Goal: Task Accomplishment & Management: Manage account settings

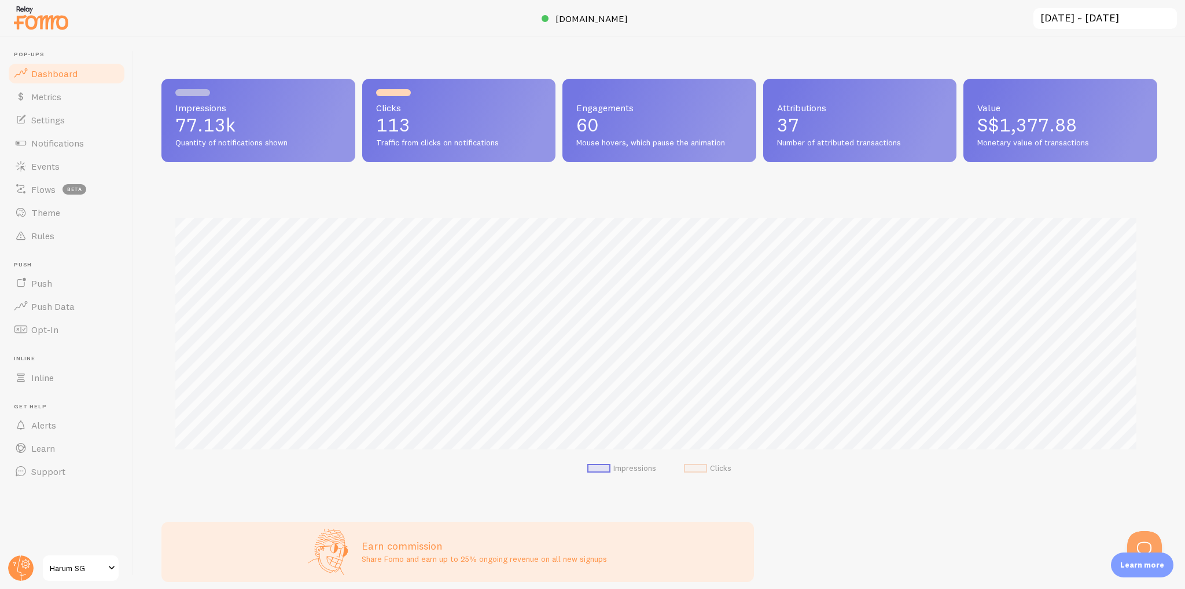
scroll to position [578511, 577826]
click at [83, 119] on link "Settings" at bounding box center [66, 119] width 119 height 23
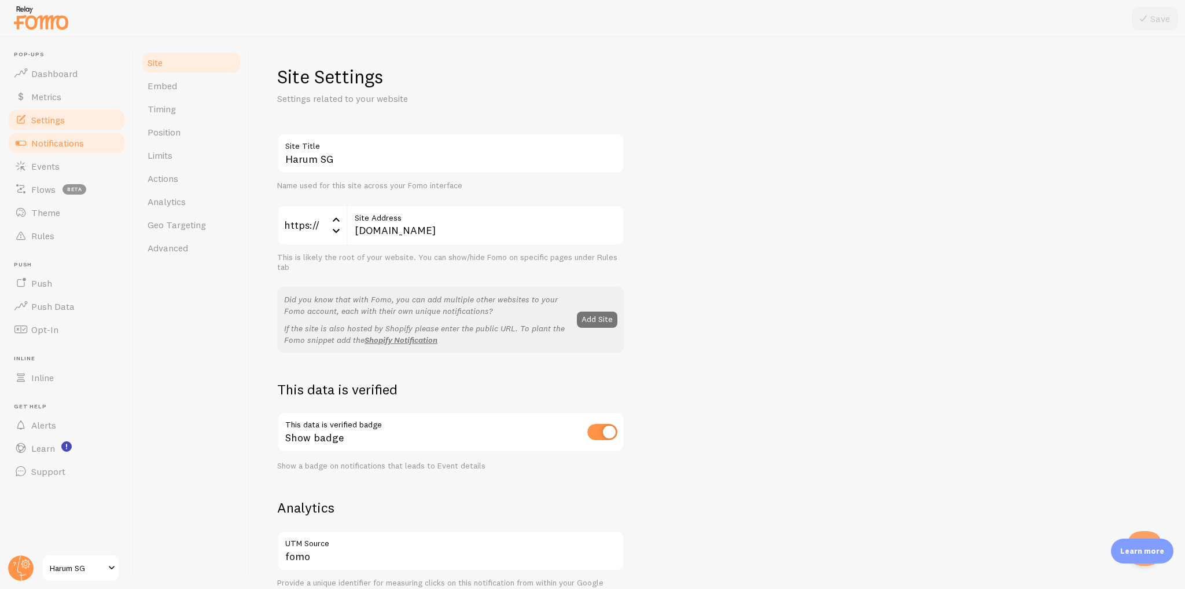
click at [76, 146] on span "Notifications" at bounding box center [57, 143] width 53 height 12
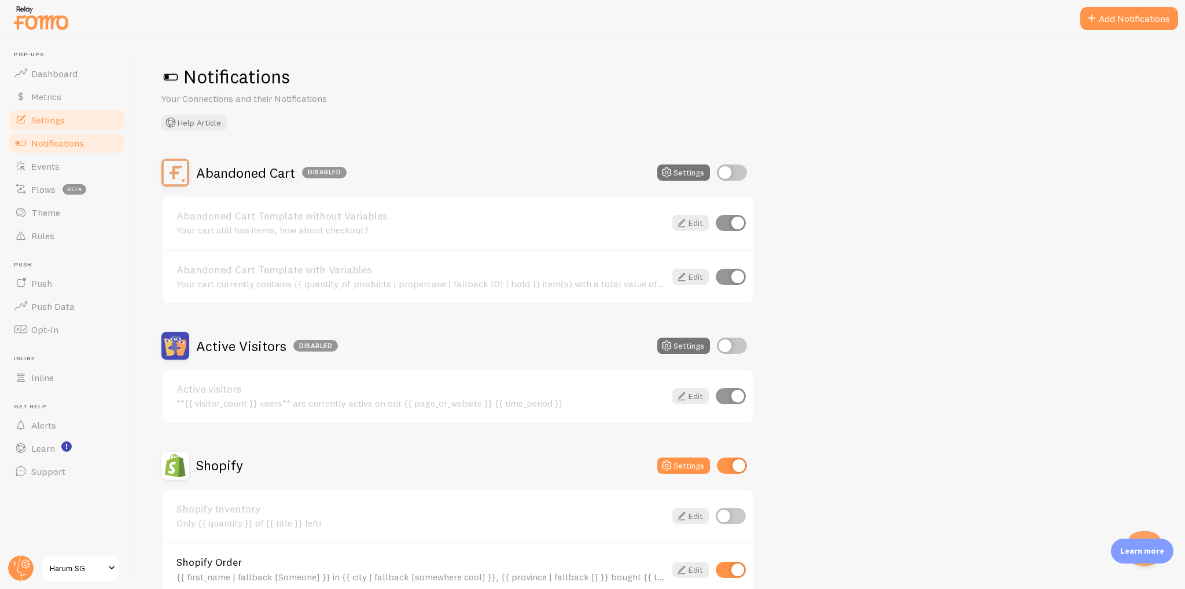
click at [87, 123] on link "Settings" at bounding box center [66, 119] width 119 height 23
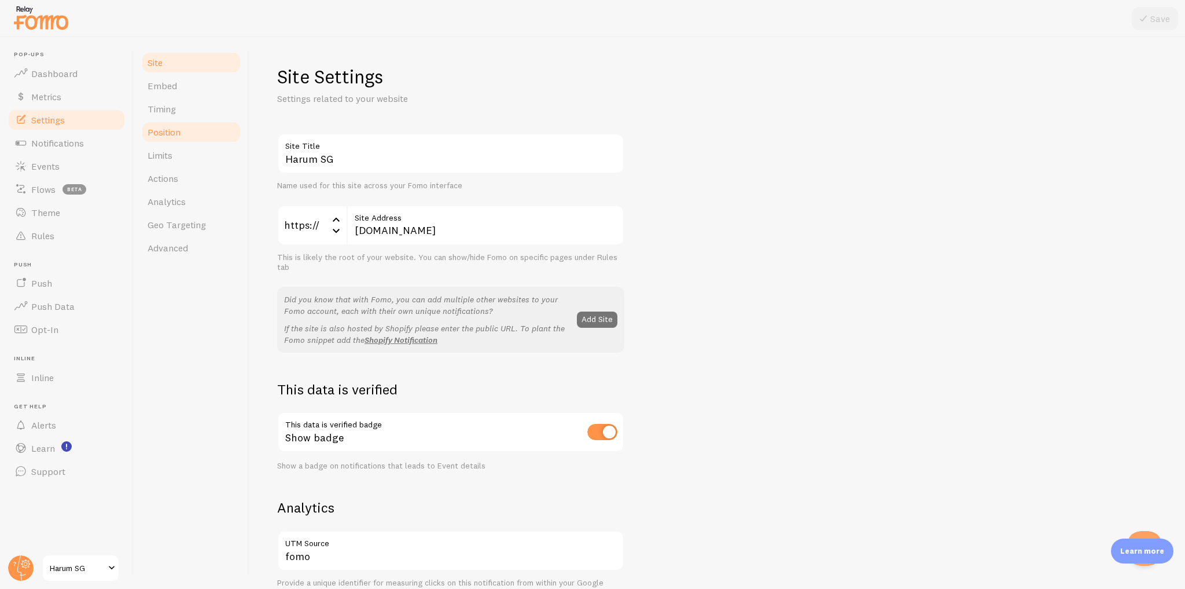
click at [210, 137] on link "Position" at bounding box center [191, 131] width 101 height 23
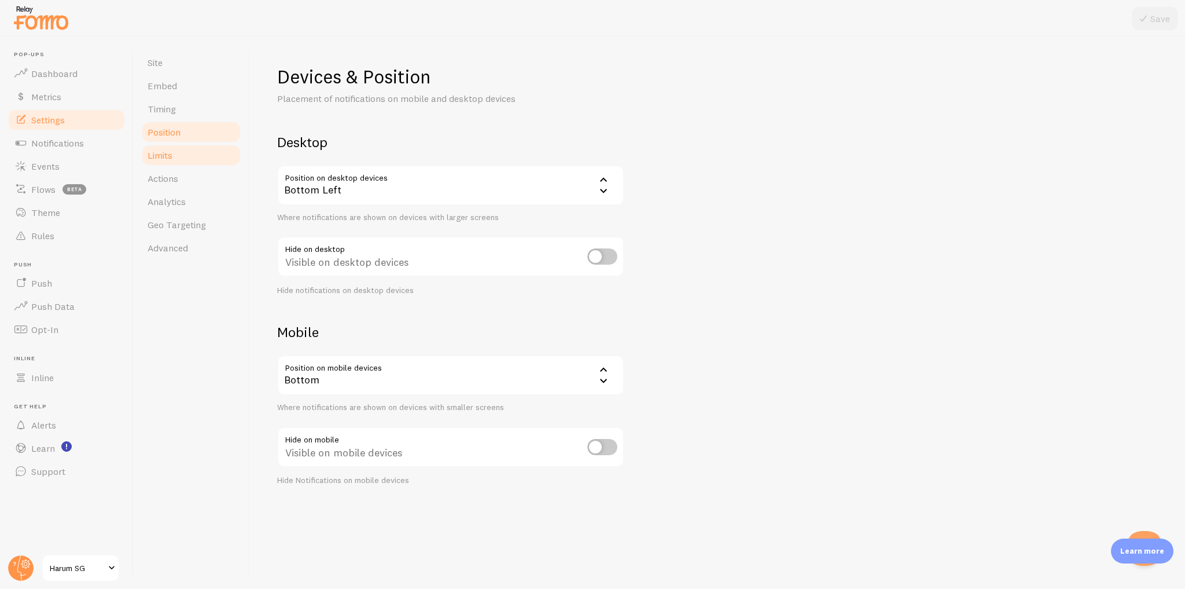
click at [205, 157] on link "Limits" at bounding box center [191, 155] width 101 height 23
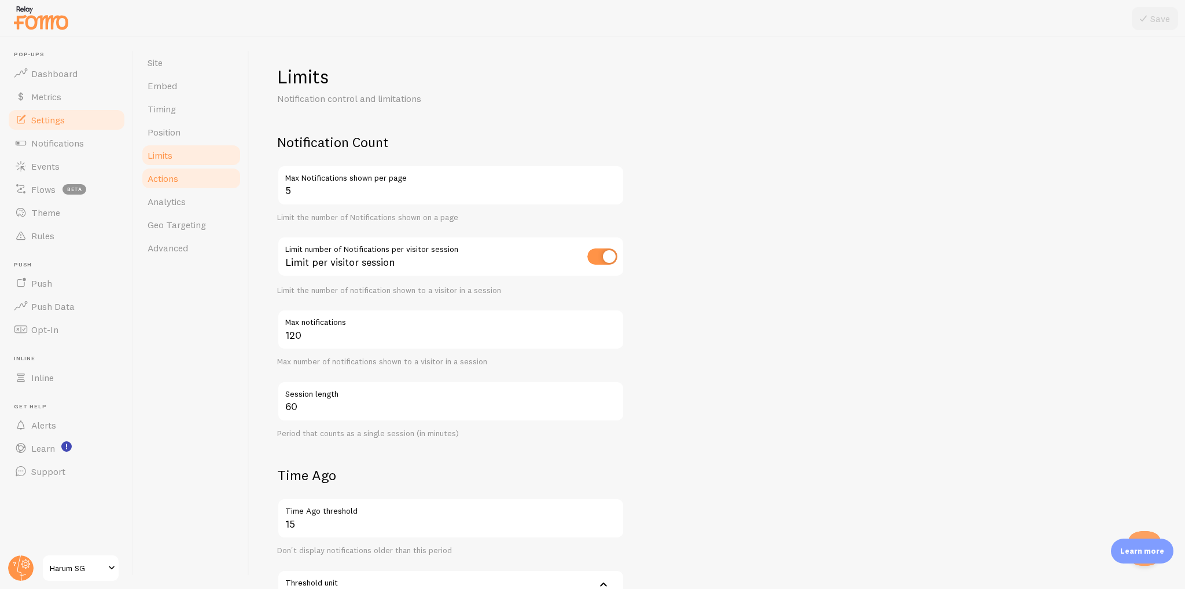
click at [203, 178] on link "Actions" at bounding box center [191, 178] width 101 height 23
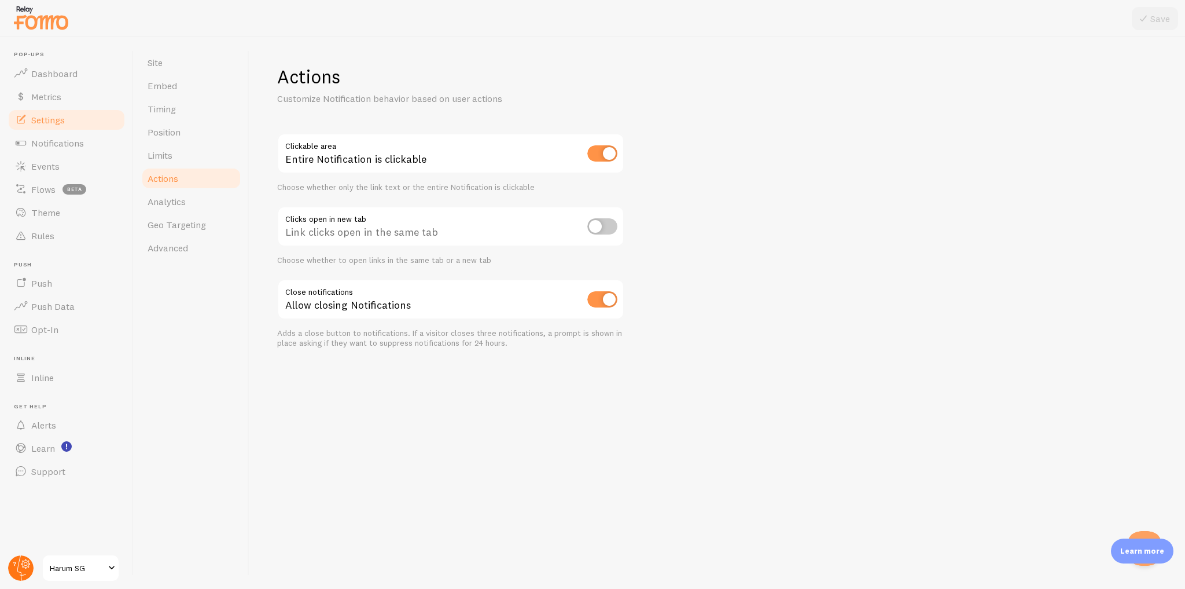
click at [21, 567] on circle at bounding box center [20, 567] width 25 height 25
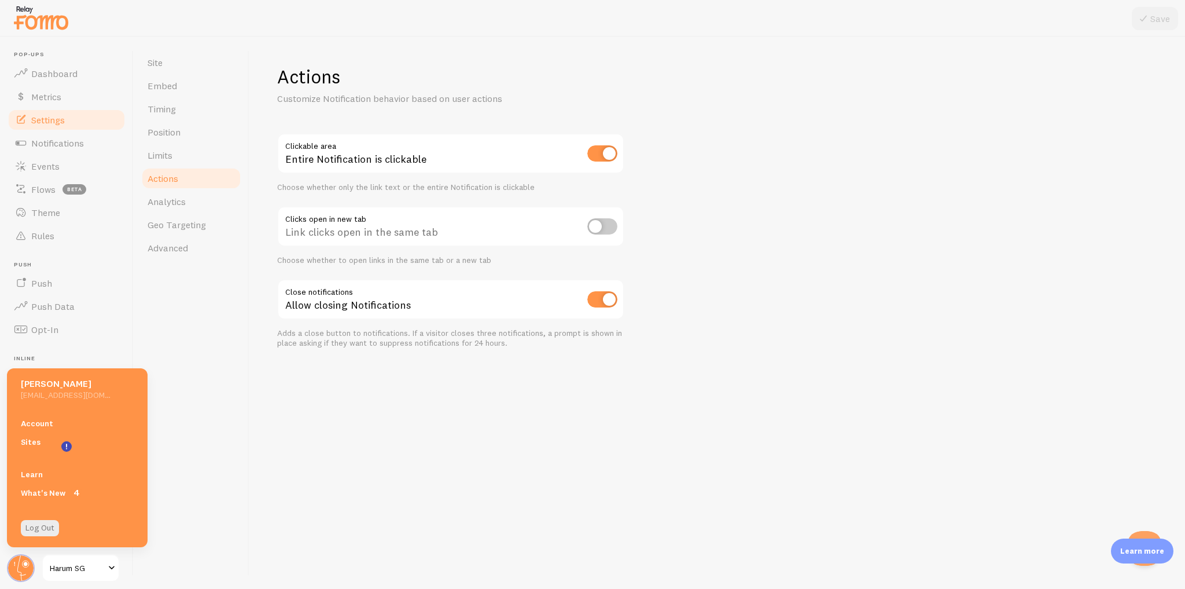
click at [229, 477] on div "Site Embed Timing Position Limits Actions Analytics Geo Targeting Advanced" at bounding box center [192, 313] width 116 height 552
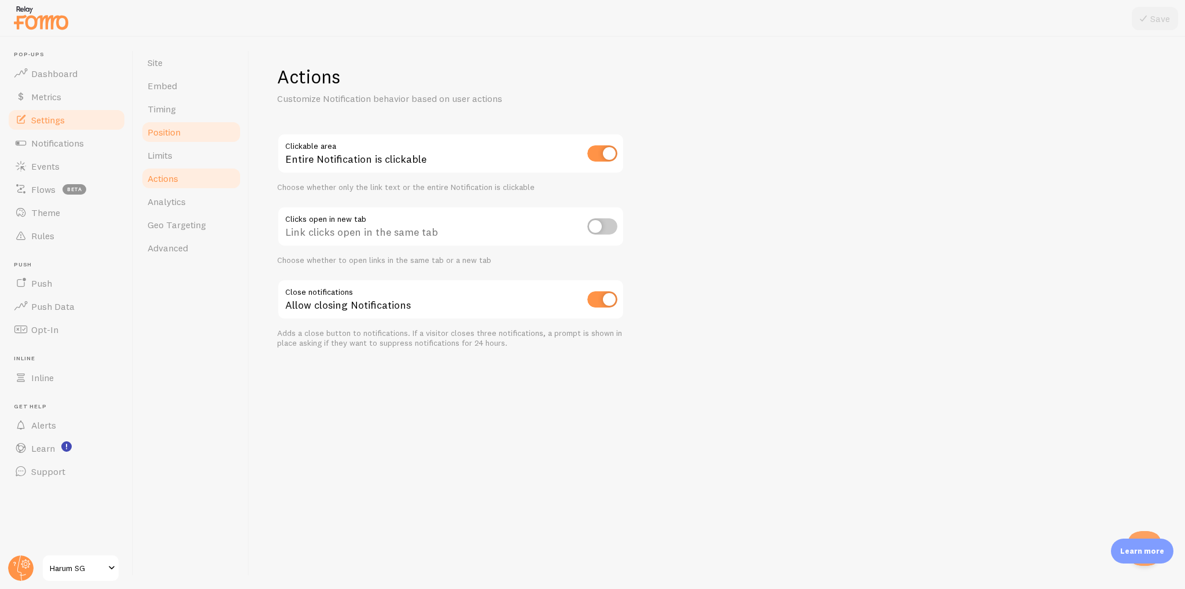
click at [194, 129] on link "Position" at bounding box center [191, 131] width 101 height 23
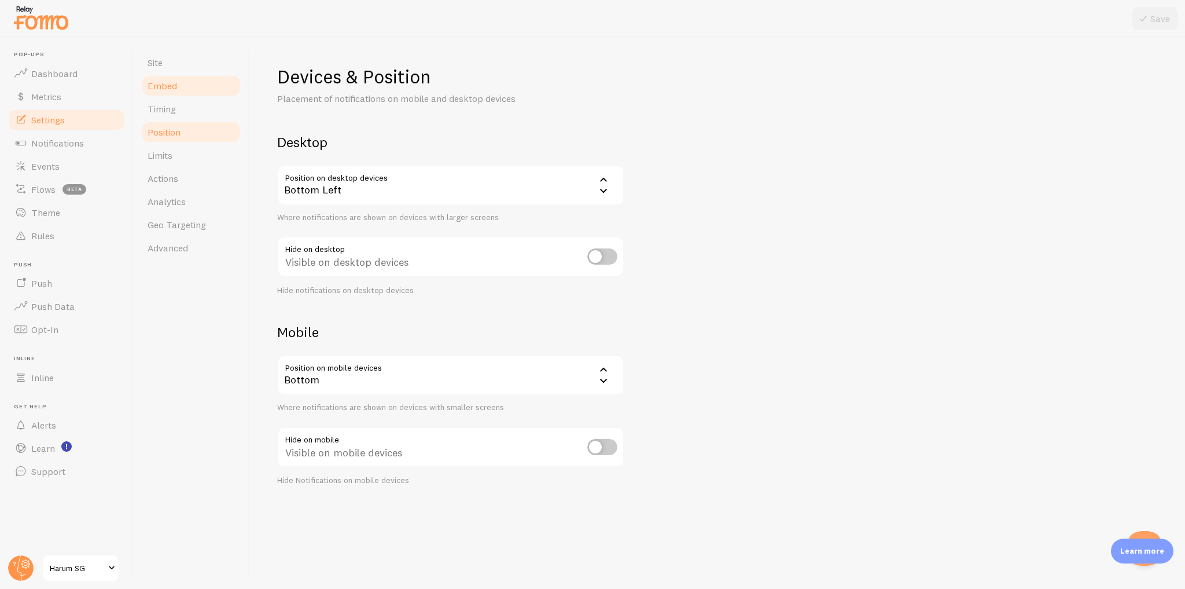
click at [199, 94] on link "Embed" at bounding box center [191, 85] width 101 height 23
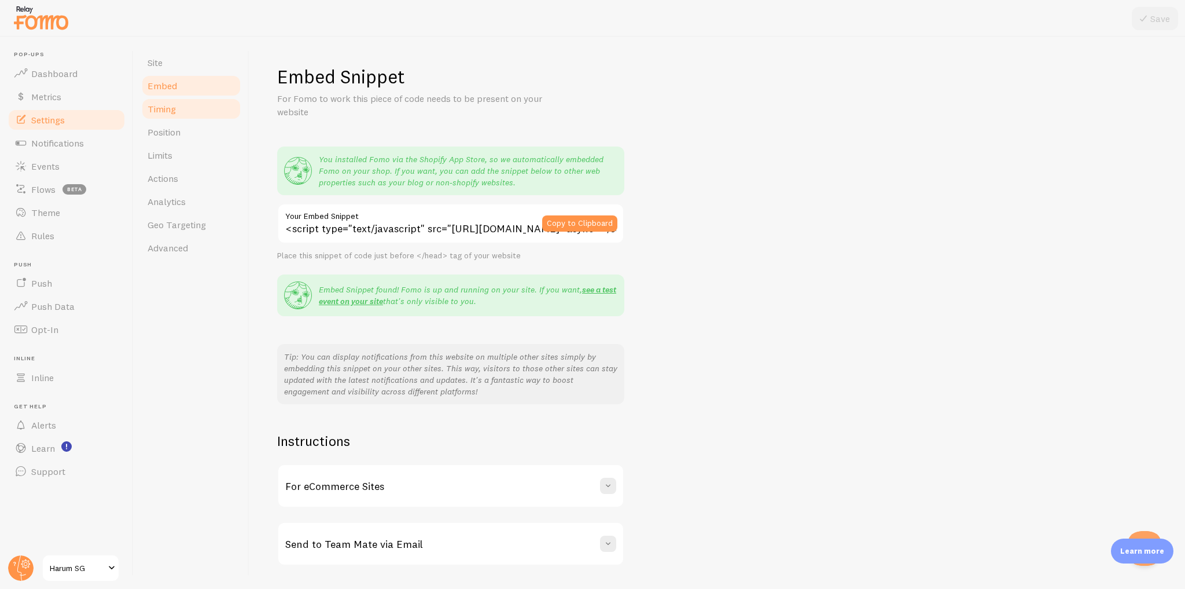
click at [188, 111] on link "Timing" at bounding box center [191, 108] width 101 height 23
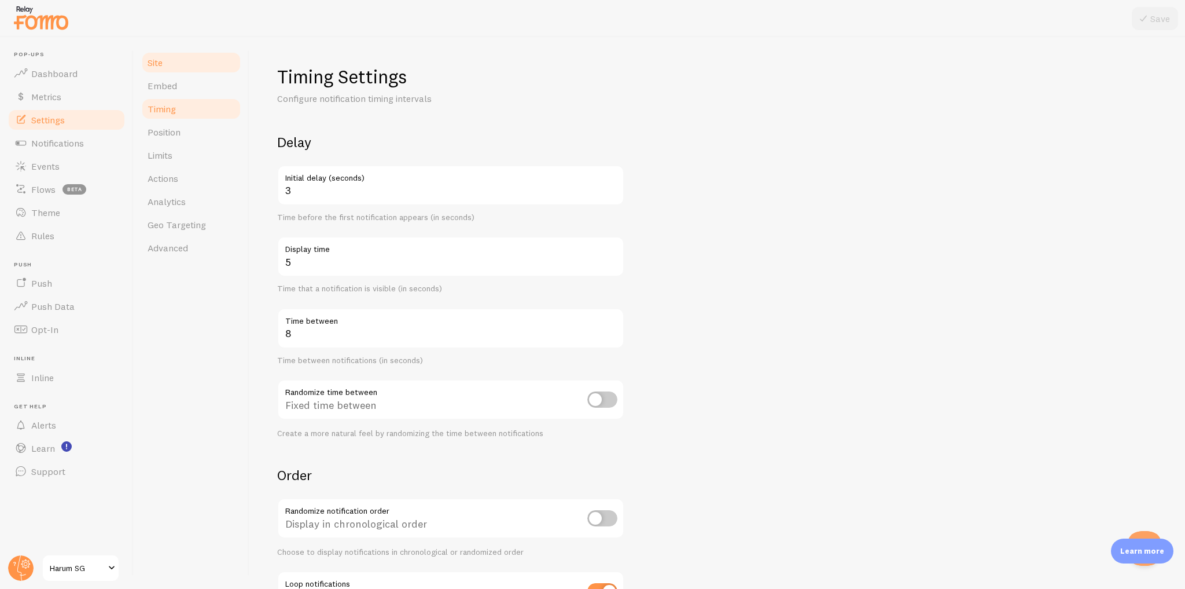
click at [198, 58] on link "Site" at bounding box center [191, 62] width 101 height 23
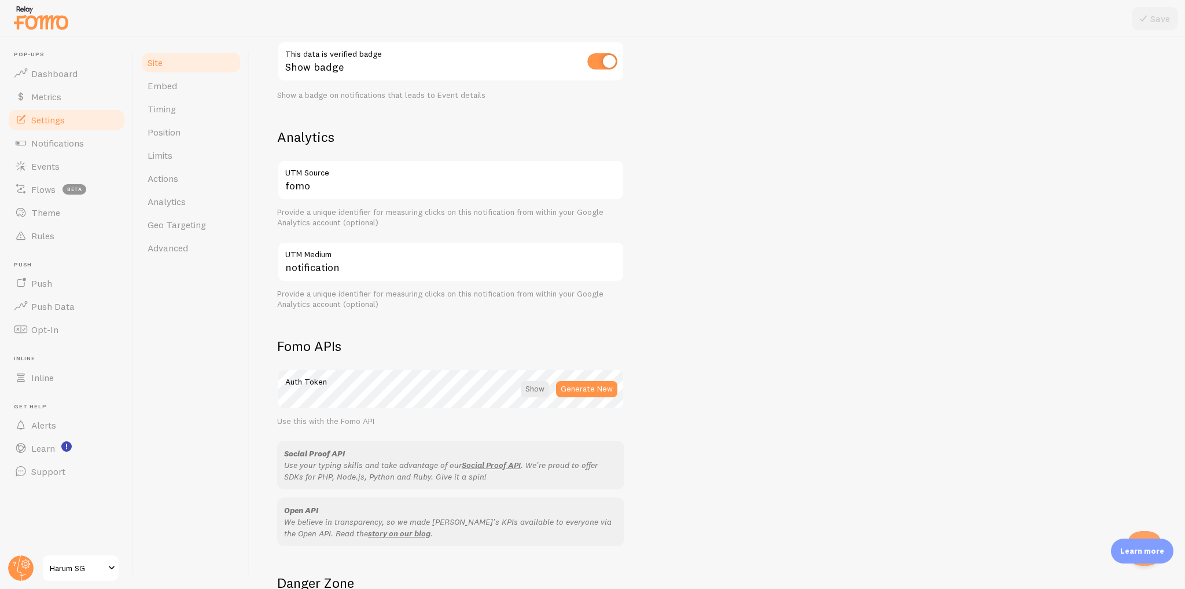
scroll to position [503, 0]
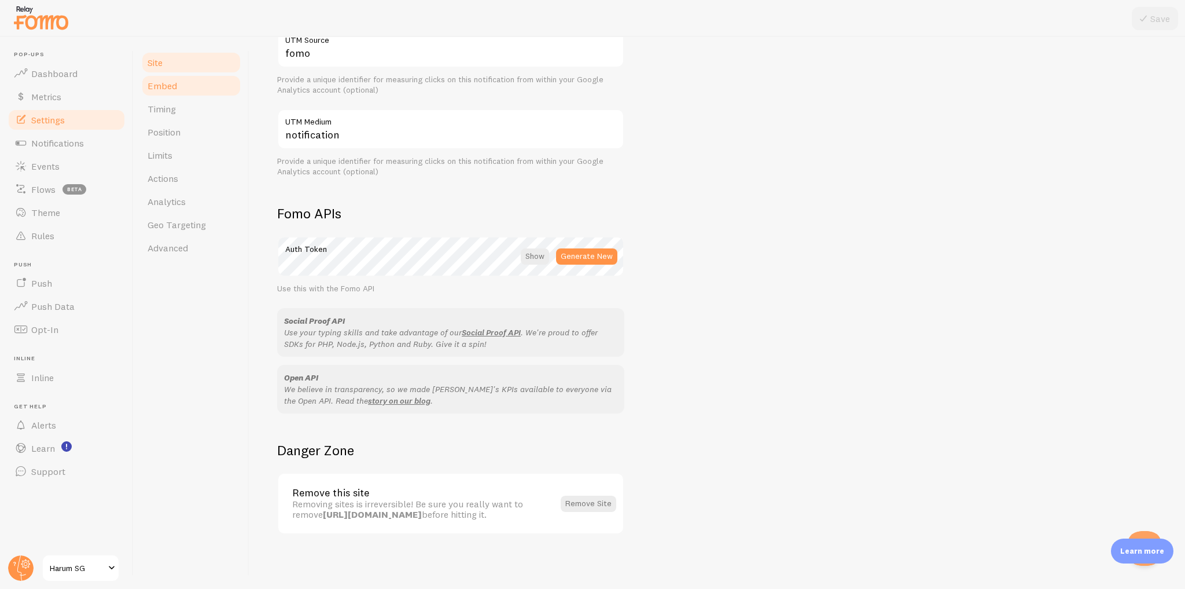
click at [186, 87] on link "Embed" at bounding box center [191, 85] width 101 height 23
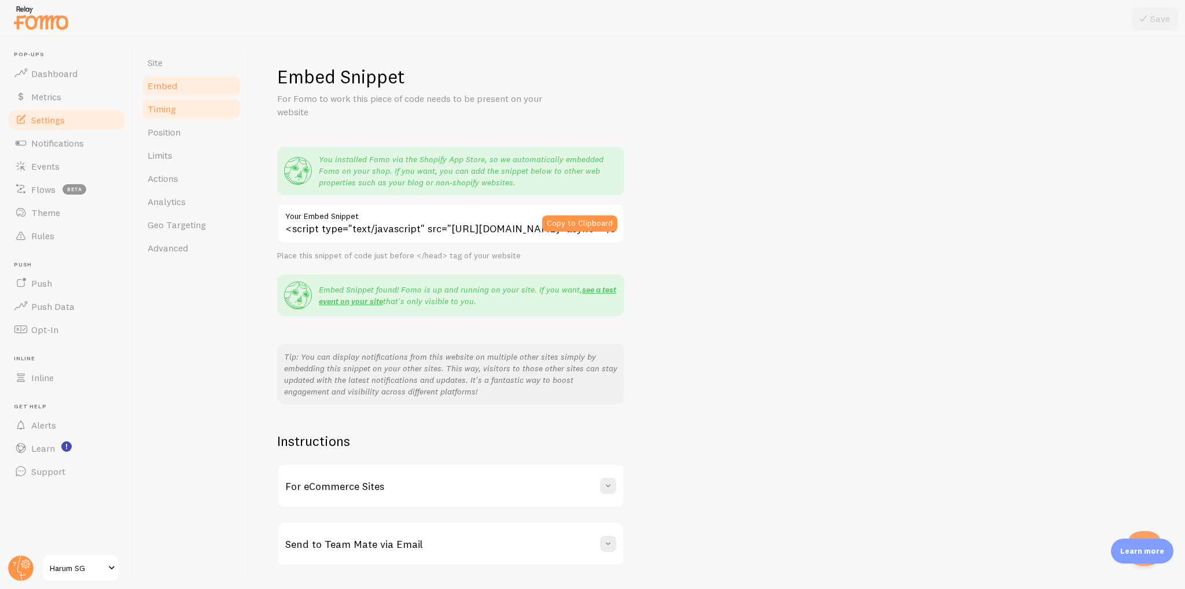
click at [185, 109] on link "Timing" at bounding box center [191, 108] width 101 height 23
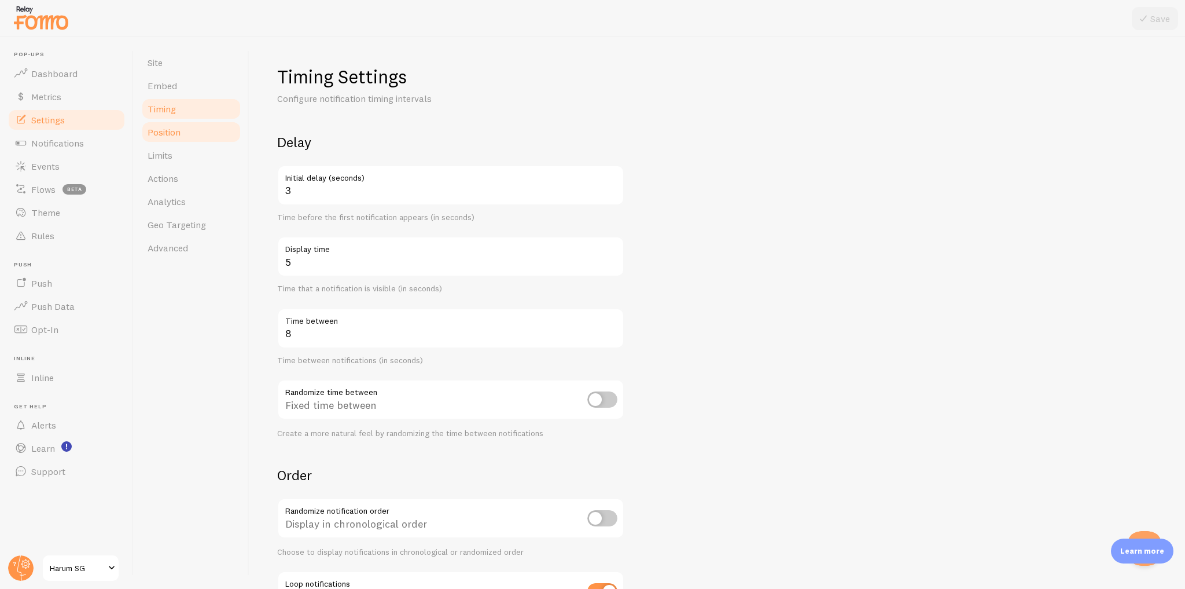
click at [186, 136] on link "Position" at bounding box center [191, 131] width 101 height 23
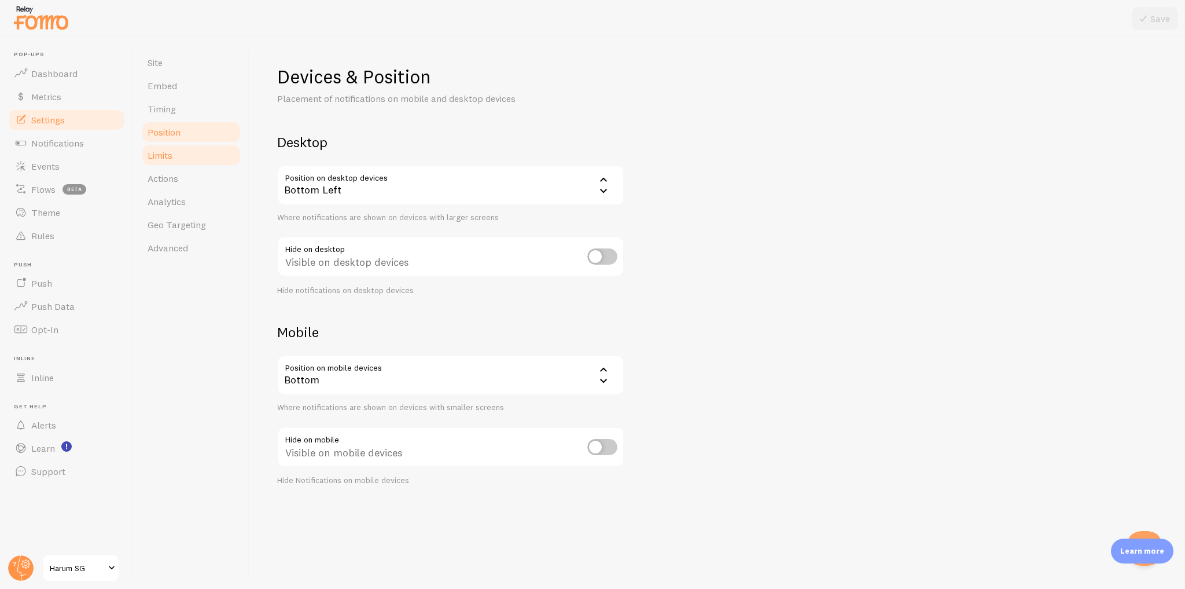
click at [189, 163] on link "Limits" at bounding box center [191, 155] width 101 height 23
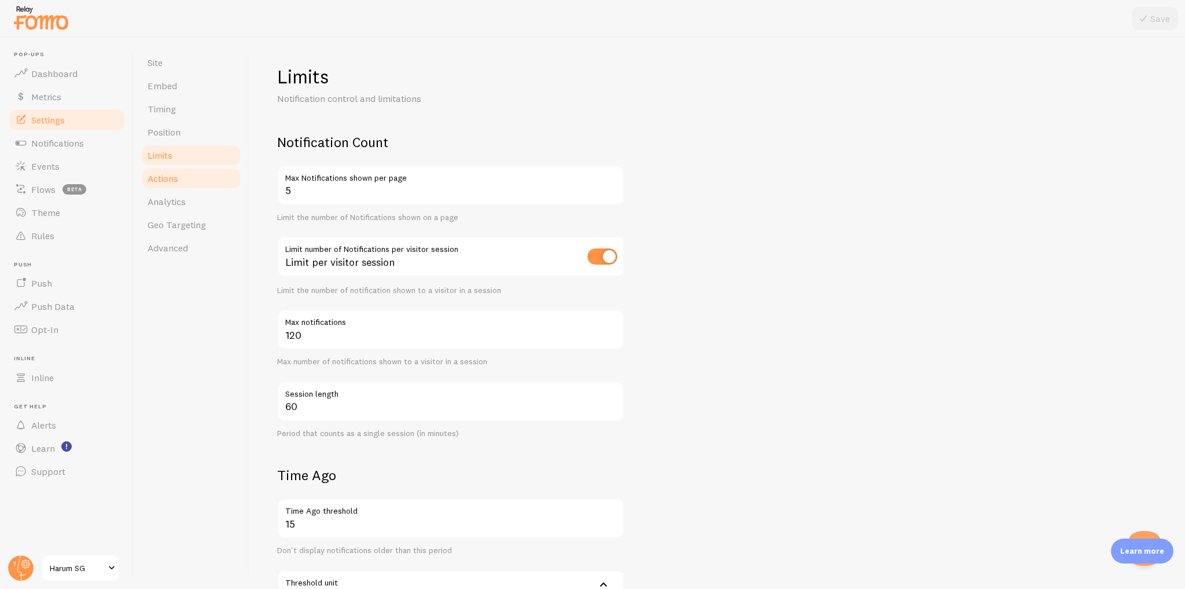
click at [186, 181] on link "Actions" at bounding box center [191, 178] width 101 height 23
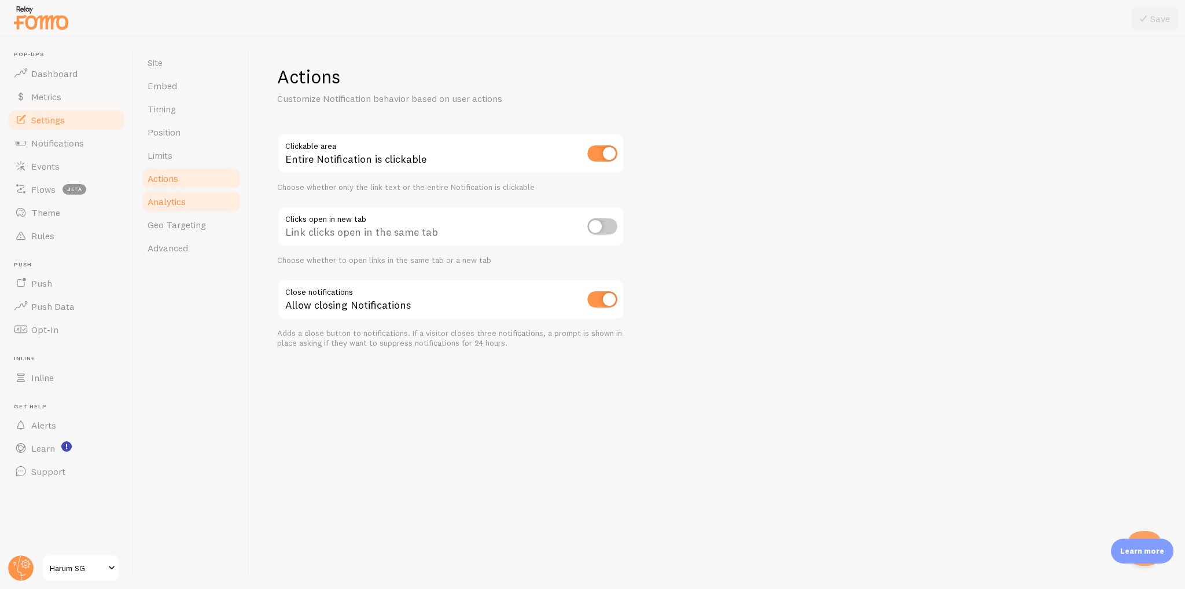
click at [190, 206] on link "Analytics" at bounding box center [191, 201] width 101 height 23
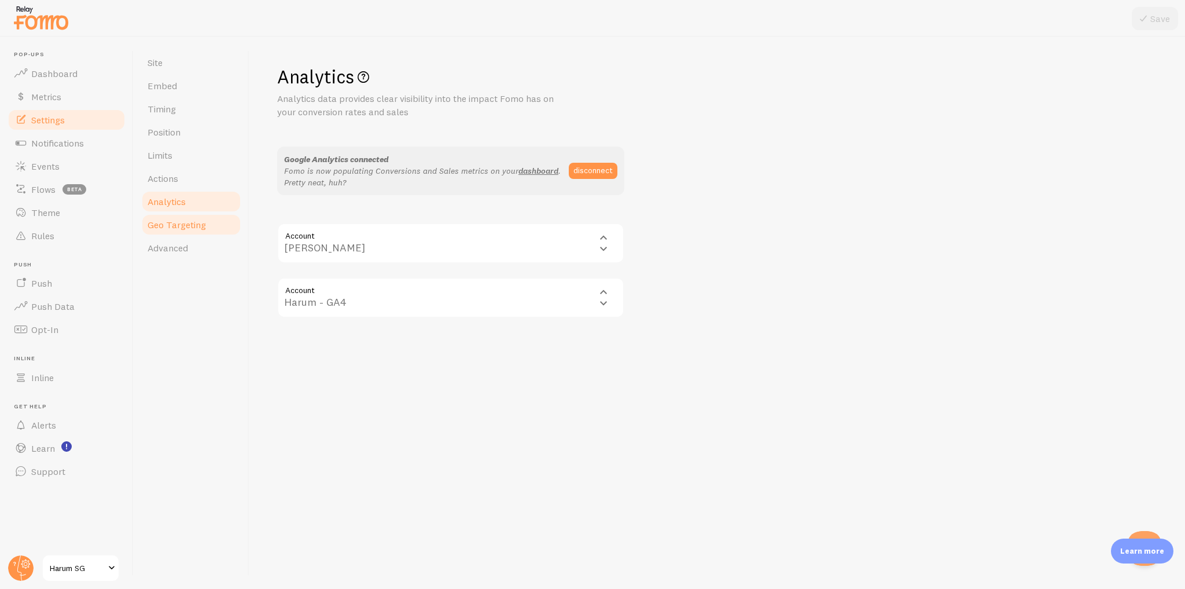
click at [190, 224] on span "Geo Targeting" at bounding box center [177, 225] width 58 height 12
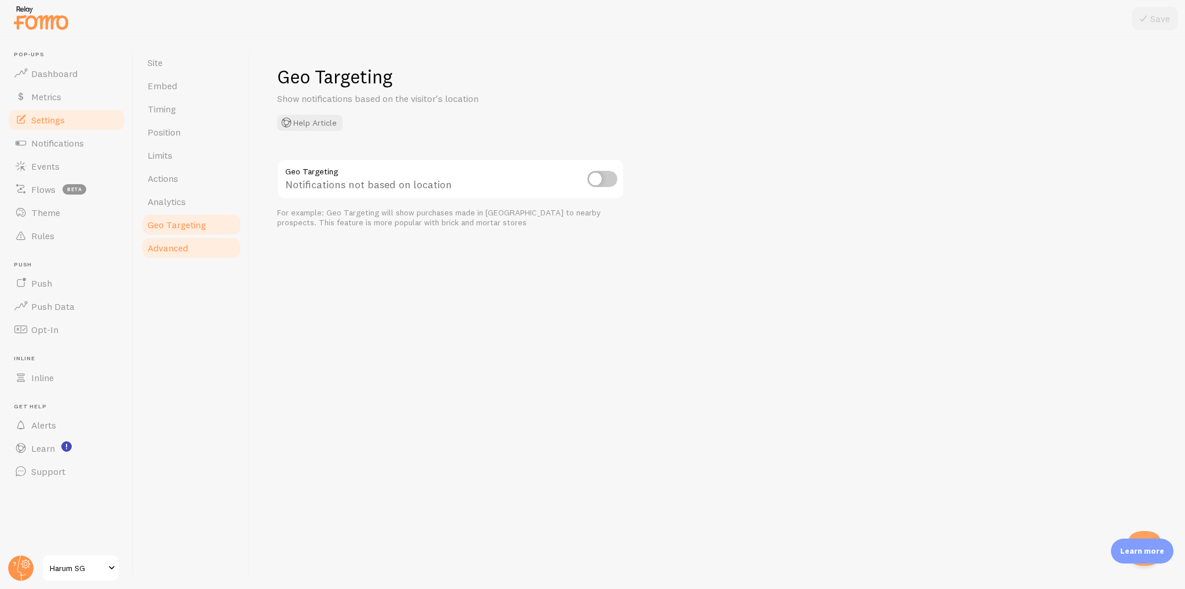
click at [185, 247] on span "Advanced" at bounding box center [168, 248] width 41 height 12
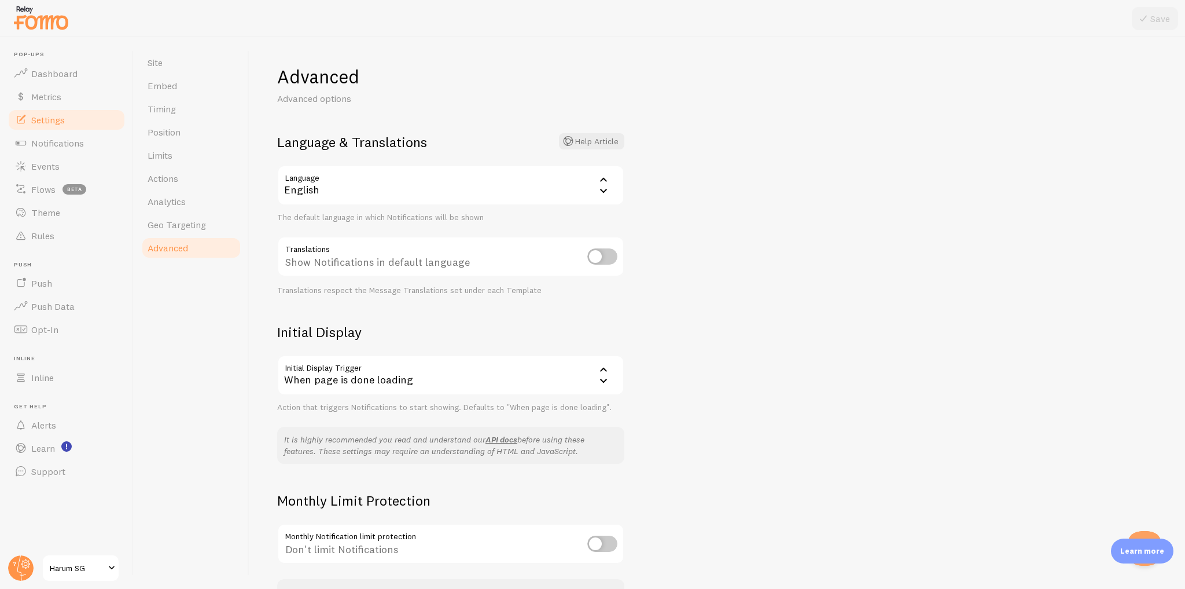
scroll to position [82, 0]
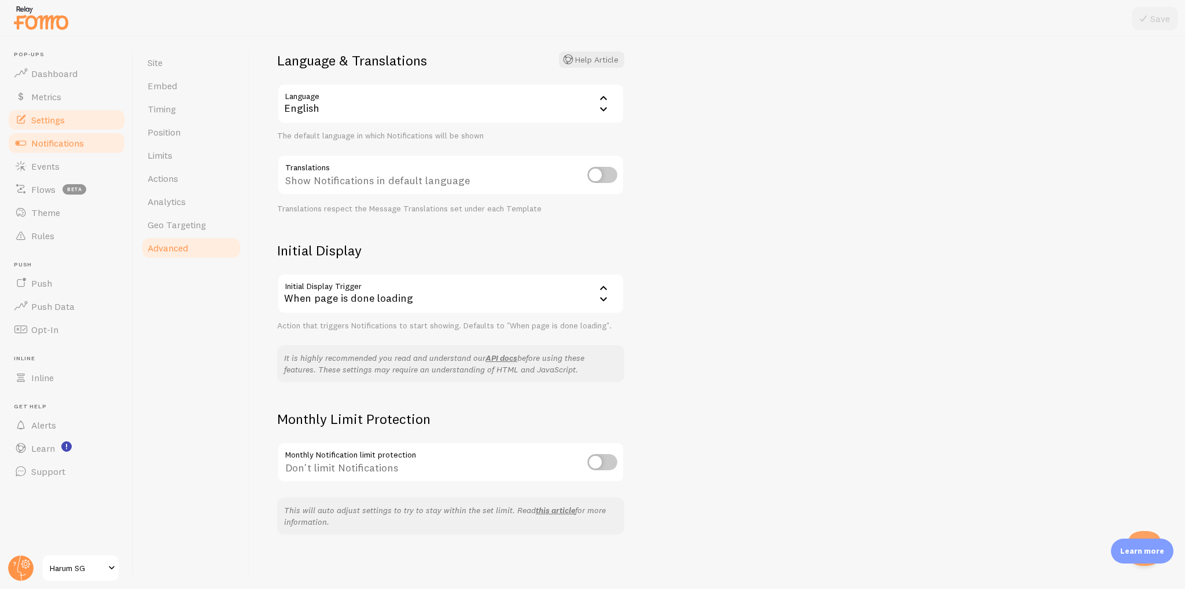
click at [87, 146] on link "Notifications" at bounding box center [66, 142] width 119 height 23
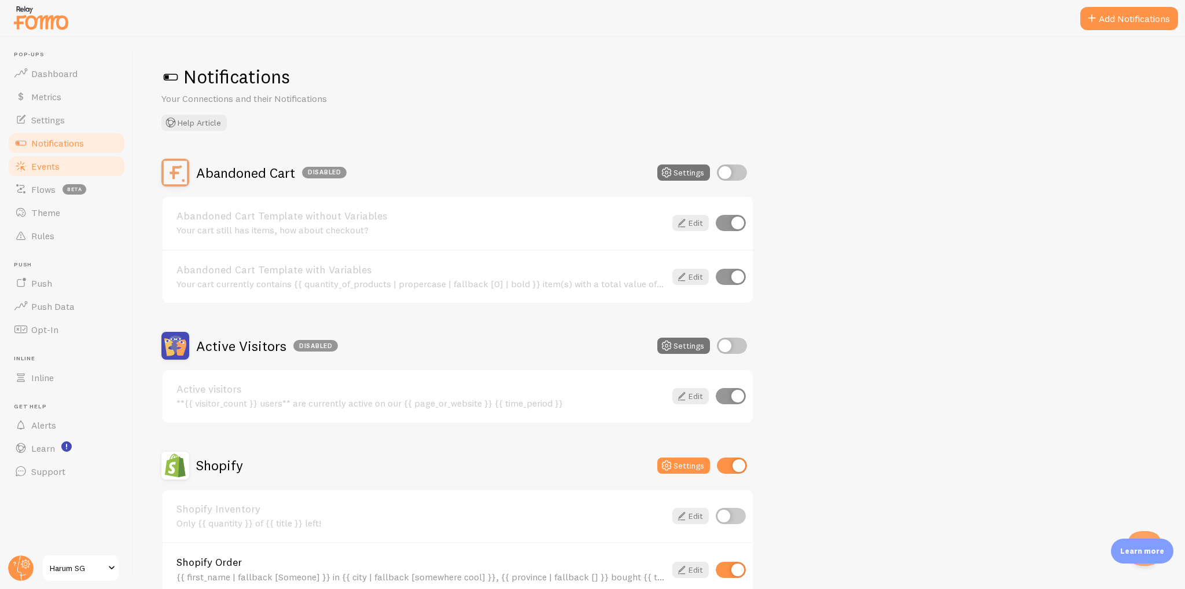
click at [82, 164] on link "Events" at bounding box center [66, 166] width 119 height 23
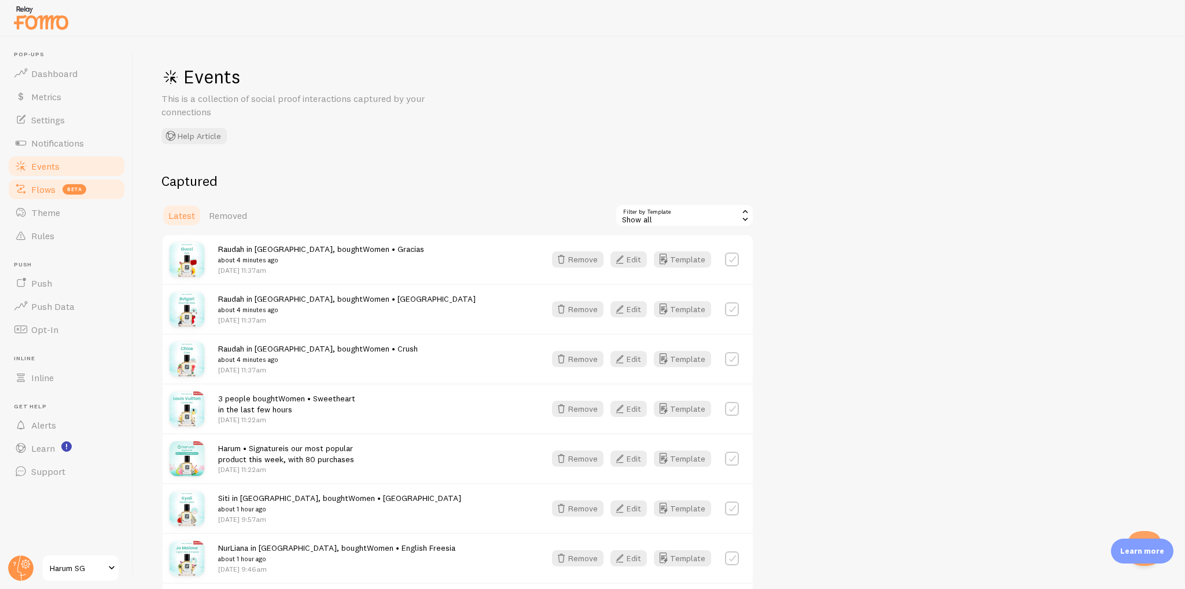
click at [97, 190] on link "Flows beta" at bounding box center [66, 189] width 119 height 23
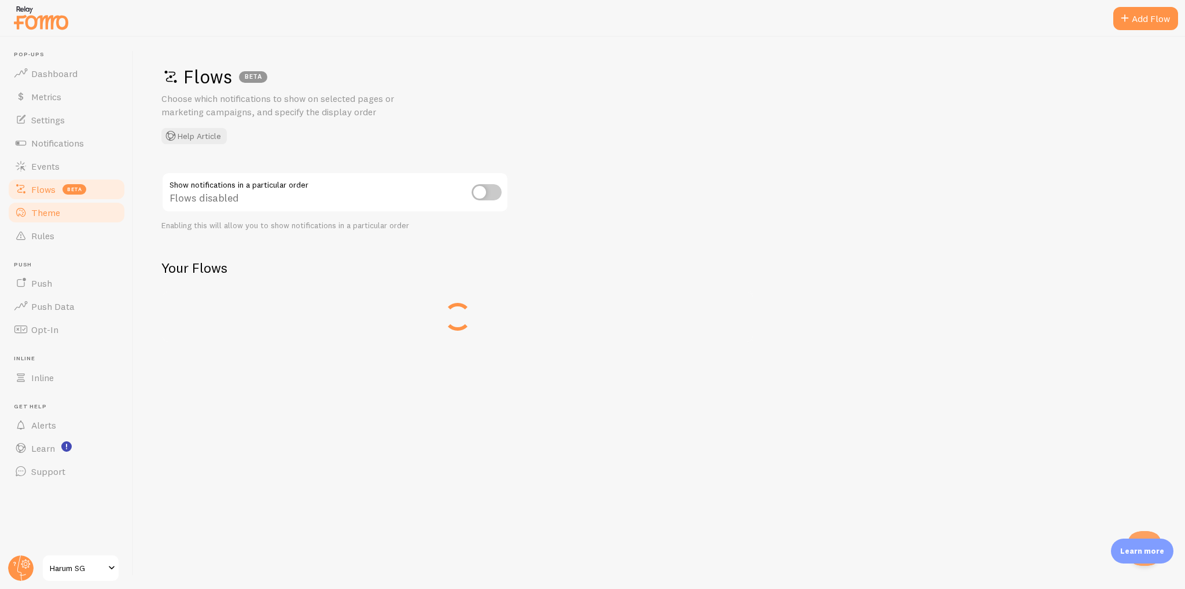
click at [101, 214] on link "Theme" at bounding box center [66, 212] width 119 height 23
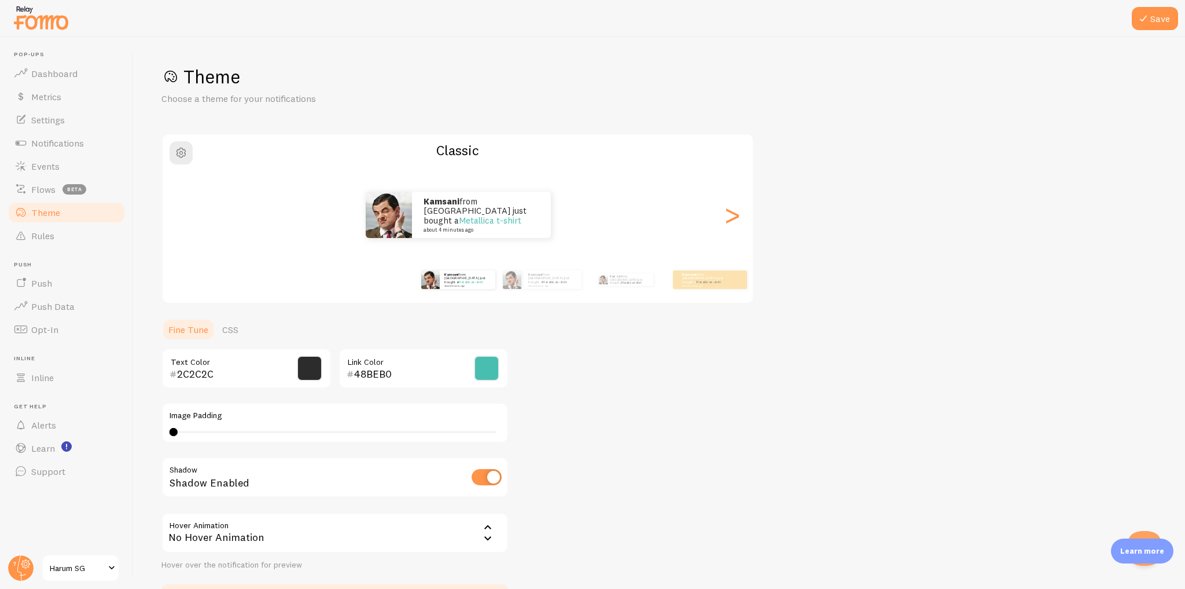
scroll to position [80, 0]
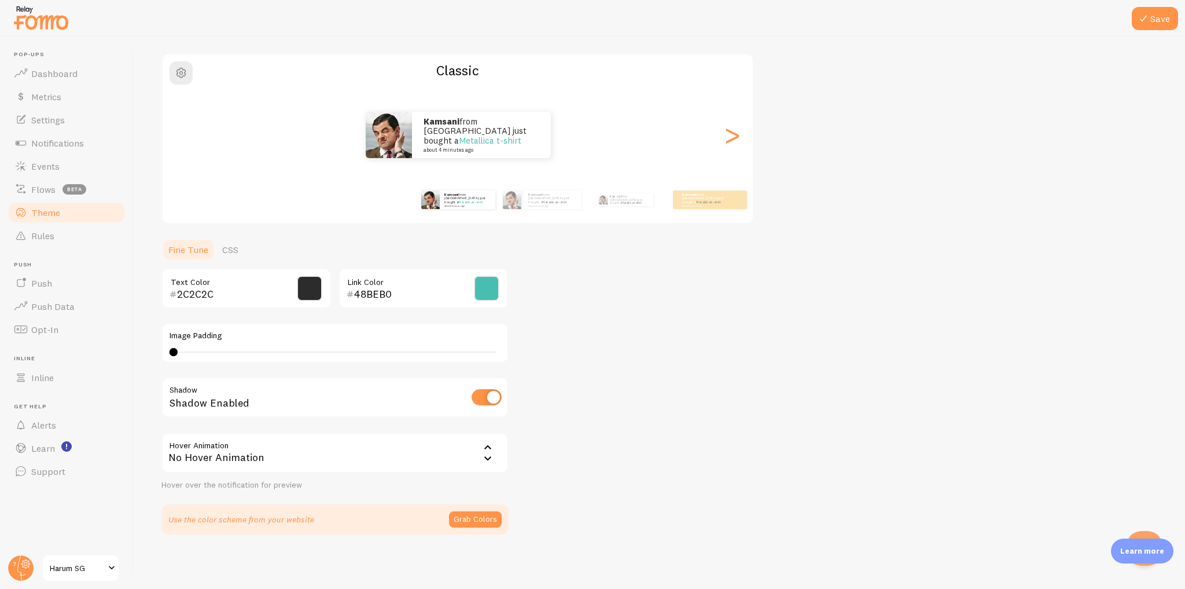
click at [280, 457] on div "No Hover Animation" at bounding box center [334, 452] width 347 height 41
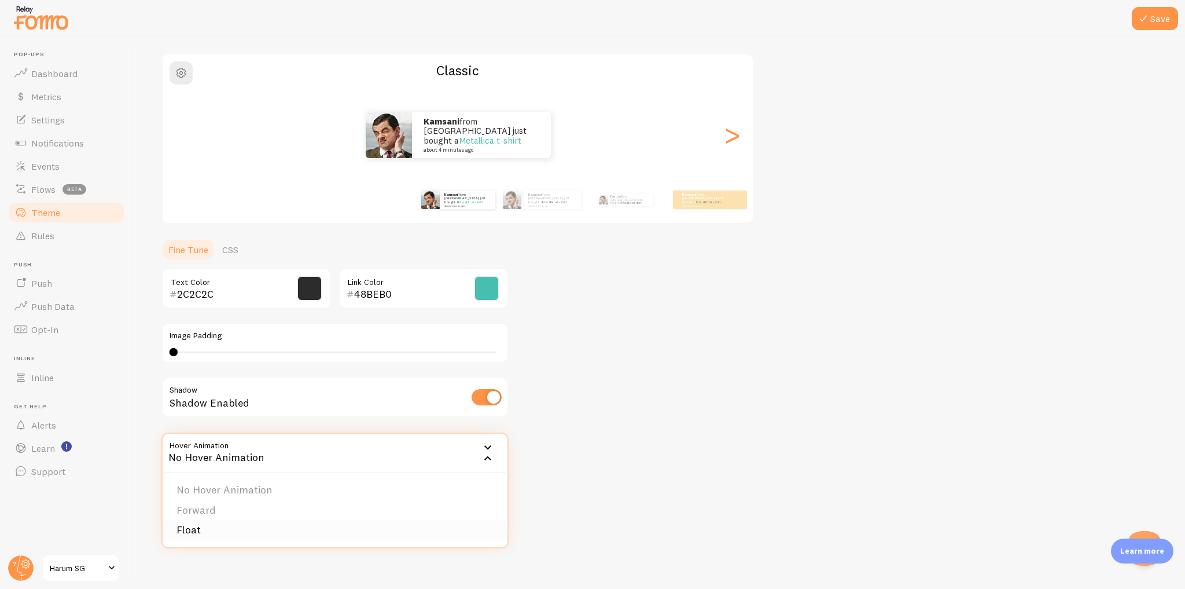
click at [261, 527] on li "Float" at bounding box center [335, 530] width 345 height 20
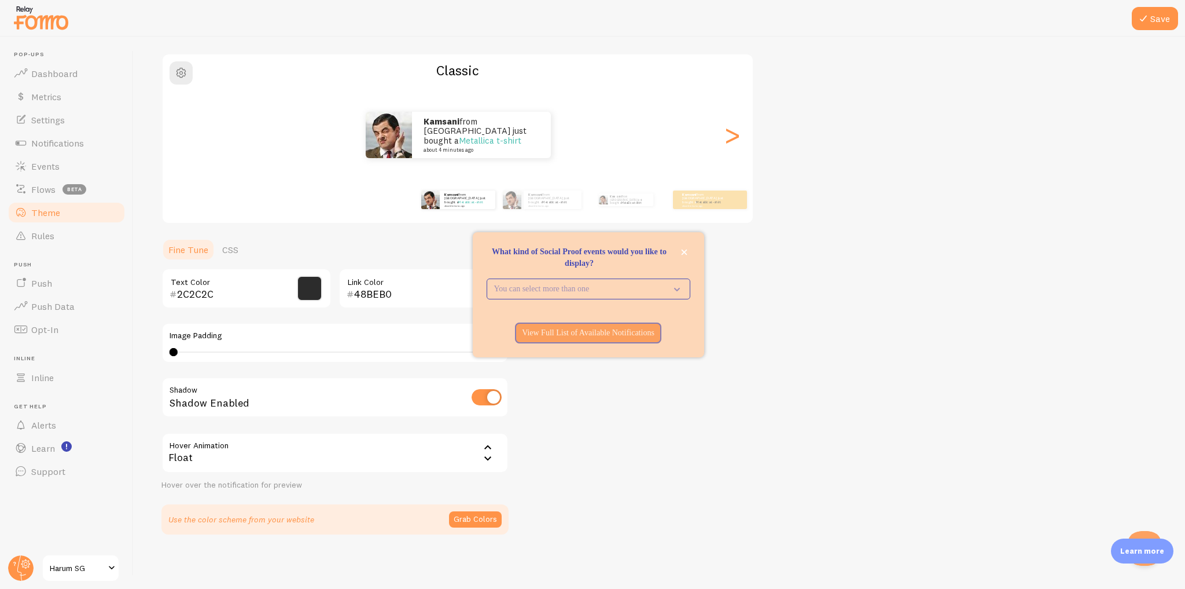
click at [1155, 28] on button "Save" at bounding box center [1155, 18] width 46 height 23
click at [1151, 23] on icon at bounding box center [1144, 19] width 14 height 14
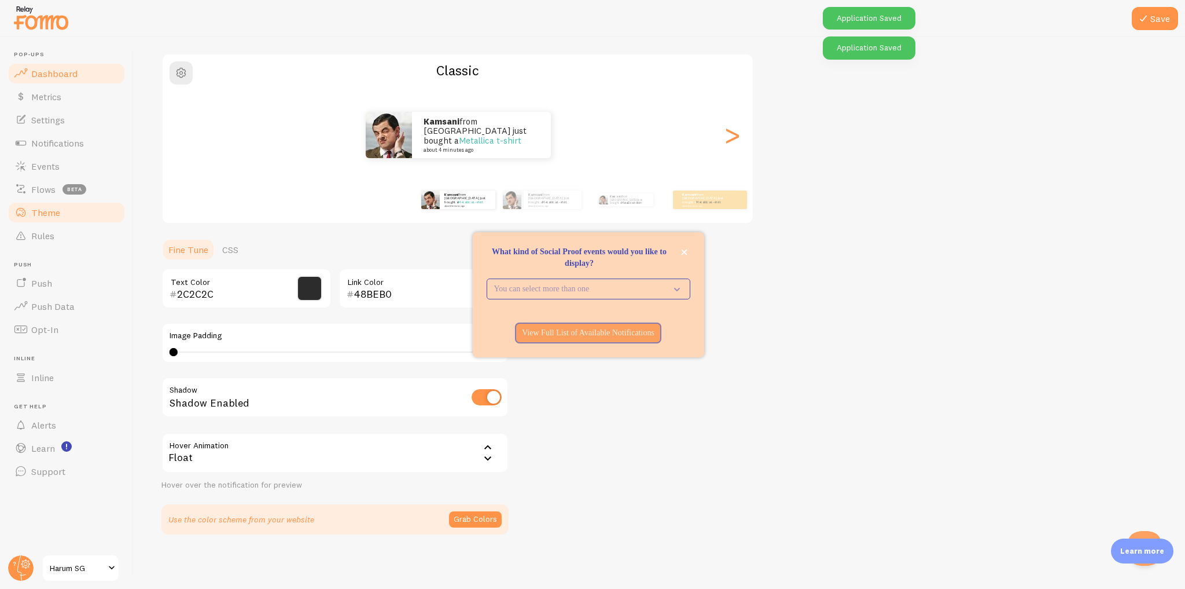
click at [64, 80] on link "Dashboard" at bounding box center [66, 73] width 119 height 23
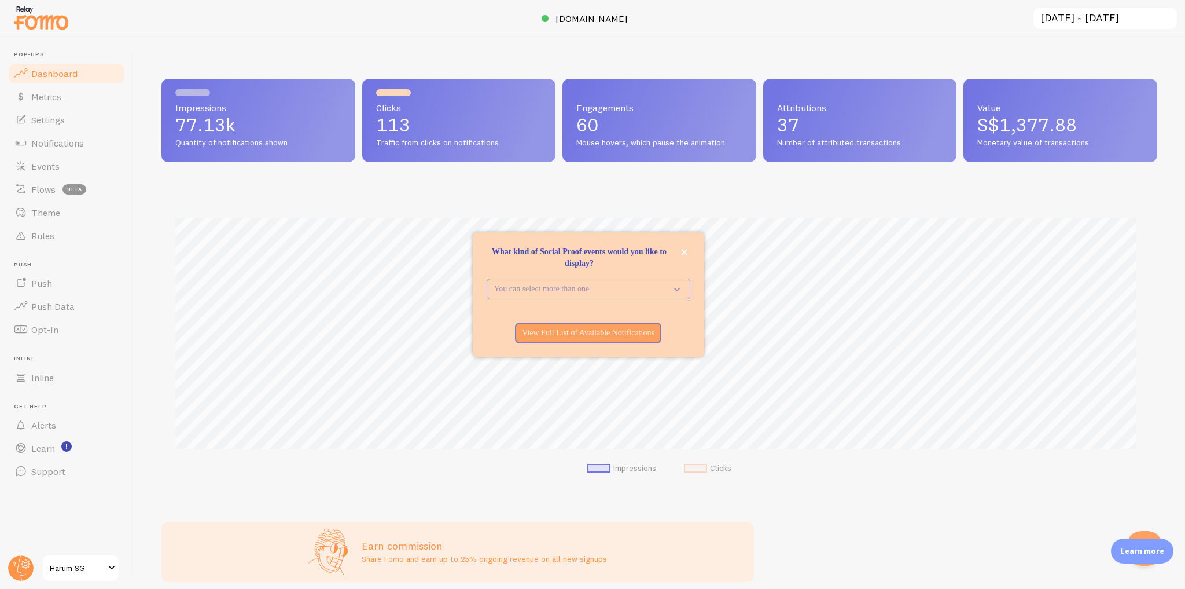
scroll to position [304, 989]
